Goal: Navigation & Orientation: Find specific page/section

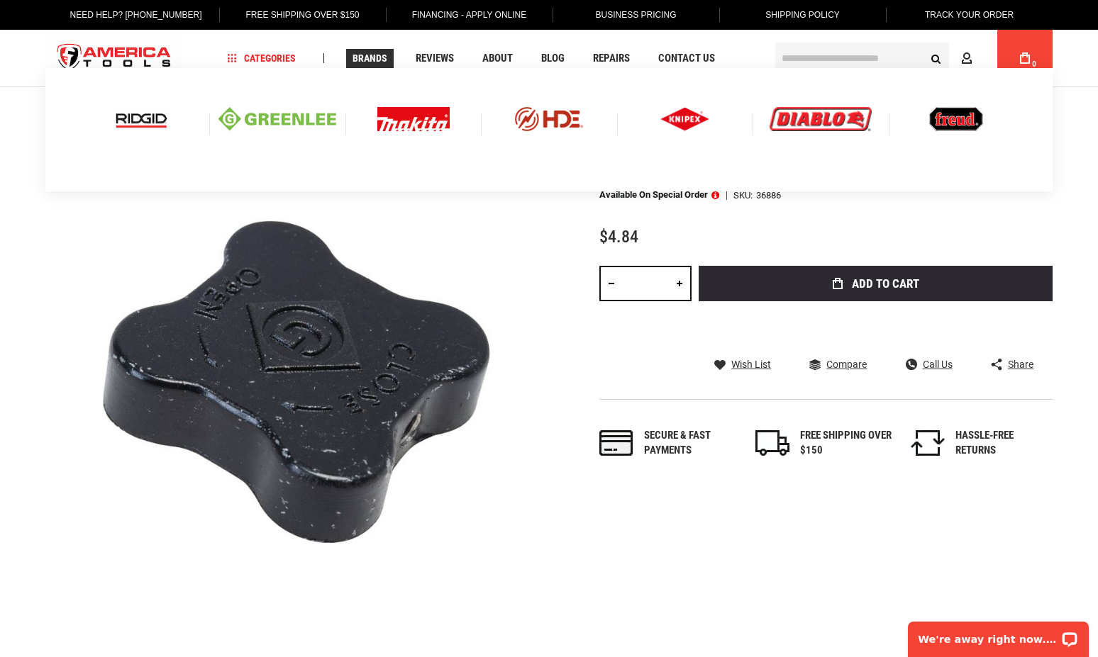
click at [371, 64] on link "Brands" at bounding box center [370, 58] width 48 height 19
click at [298, 106] on div at bounding box center [276, 119] width 135 height 52
click at [302, 113] on img at bounding box center [277, 119] width 118 height 24
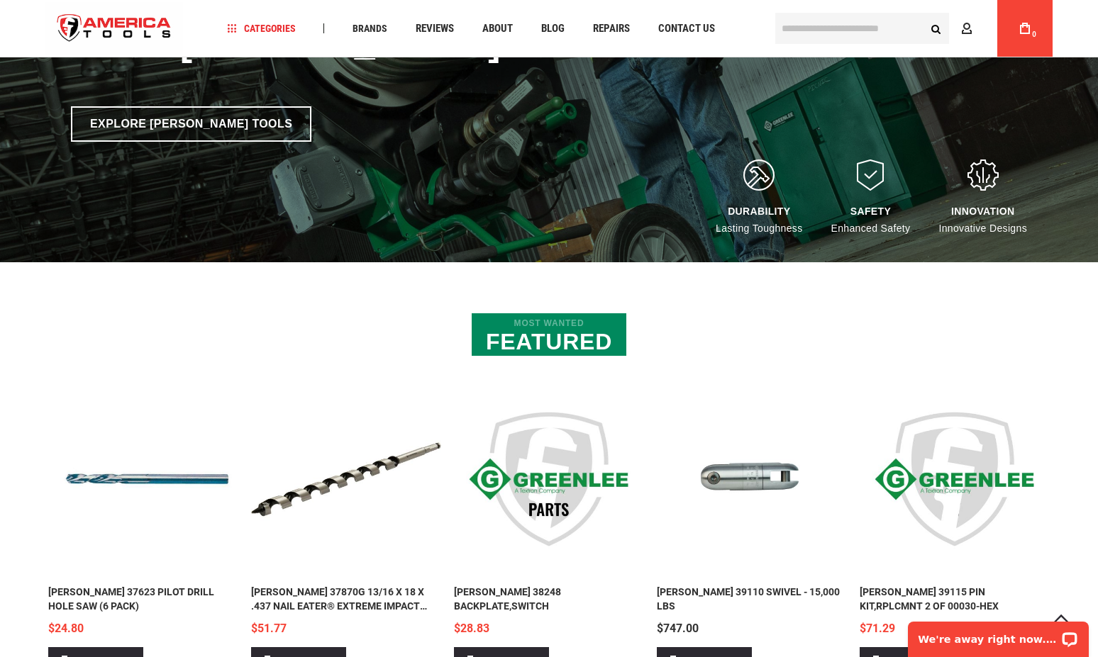
scroll to position [355, 0]
